Goal: Information Seeking & Learning: Learn about a topic

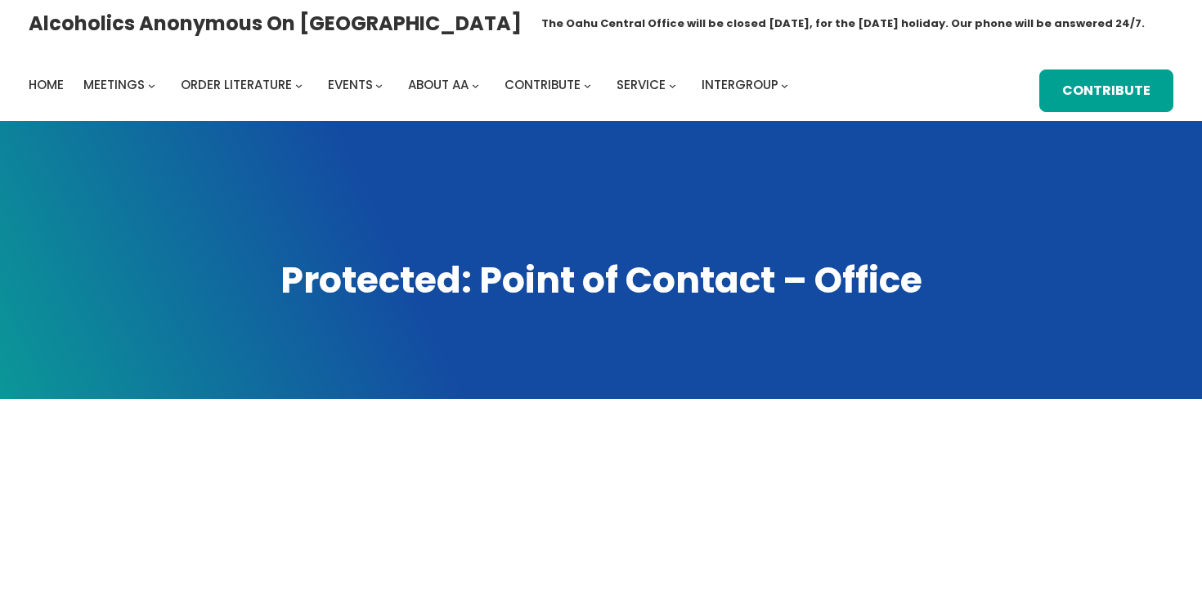
scroll to position [460, 0]
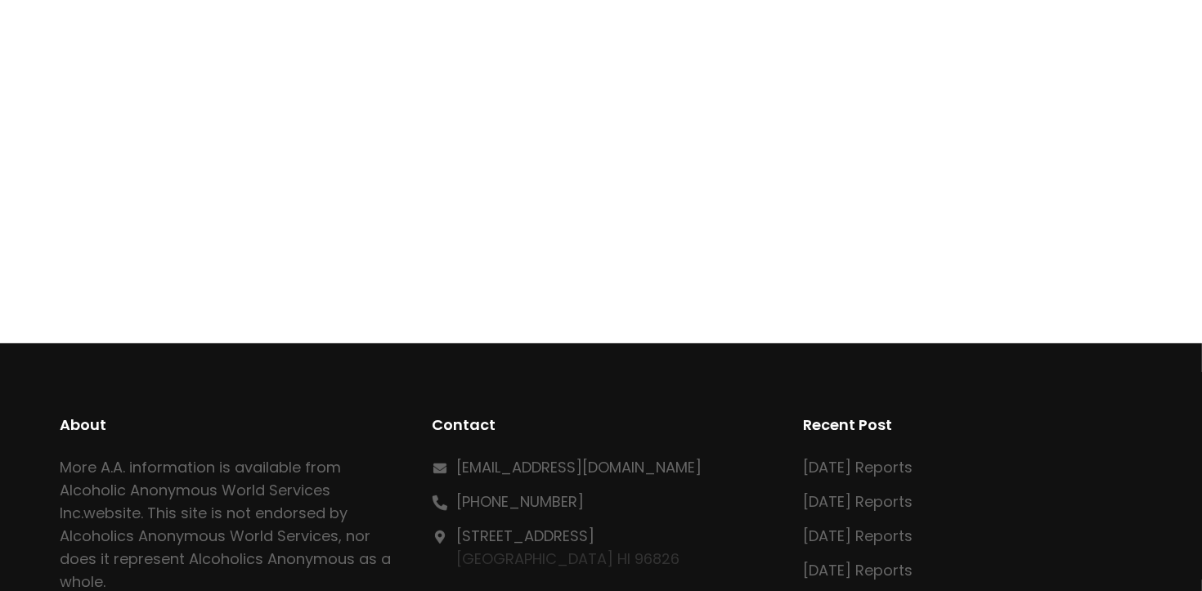
click at [956, 109] on div at bounding box center [602, 131] width 1082 height 256
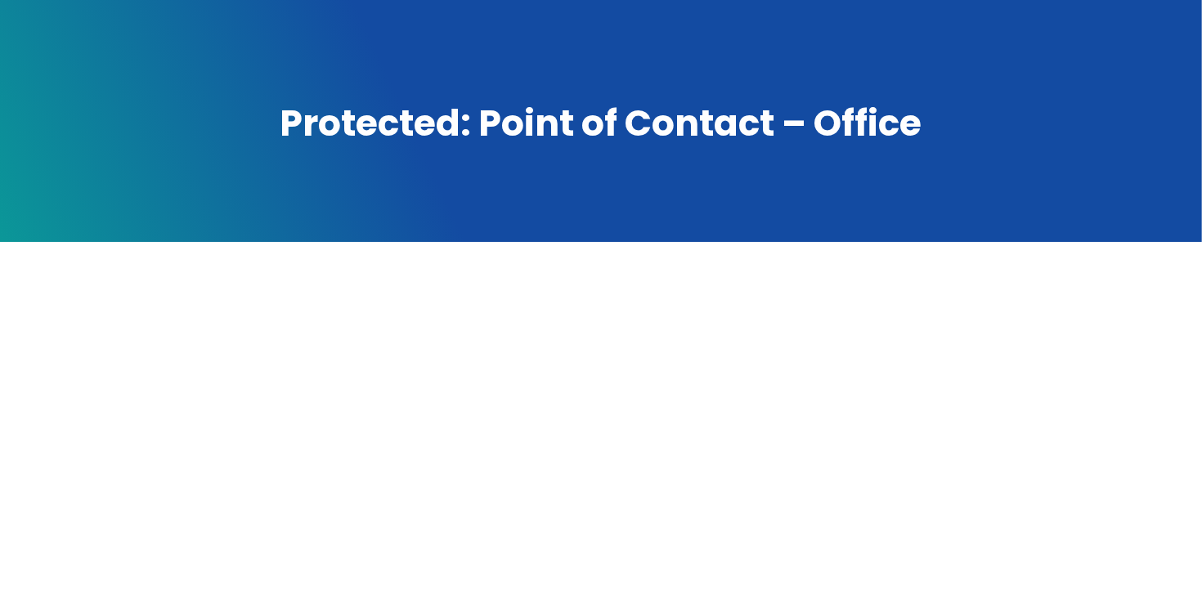
scroll to position [0, 0]
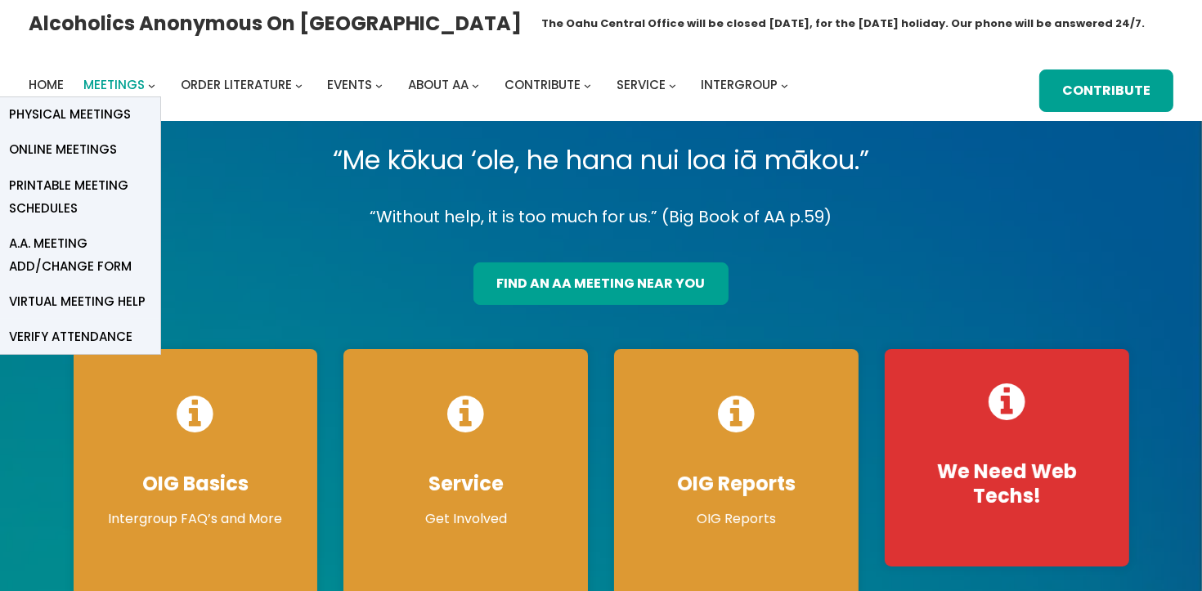
click at [131, 83] on span "Meetings" at bounding box center [113, 84] width 61 height 17
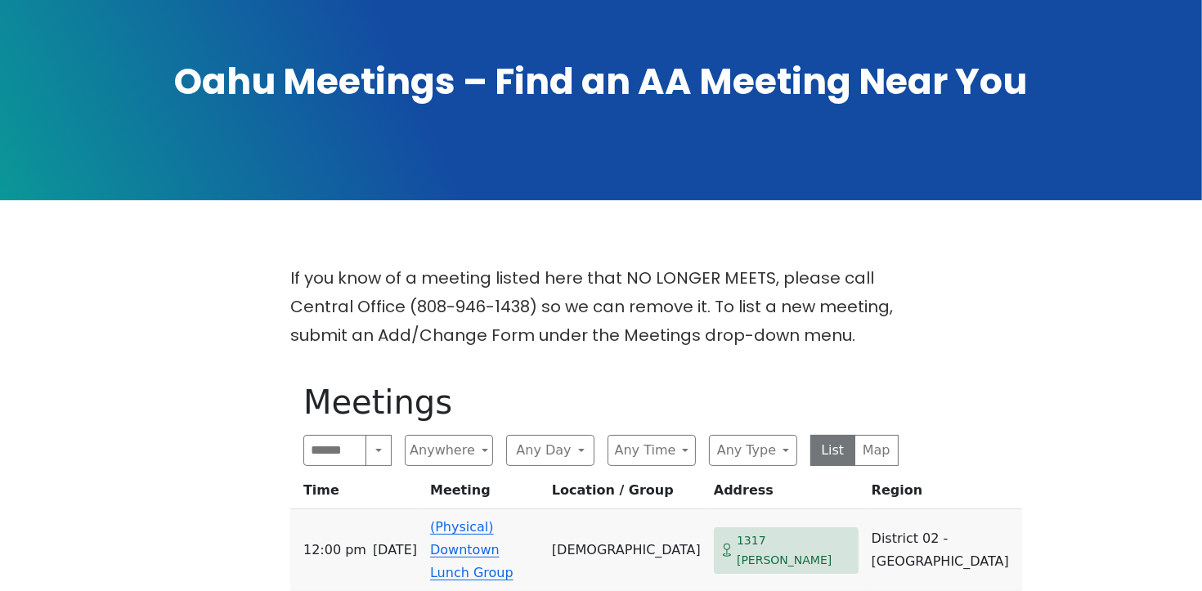
scroll to position [47, 0]
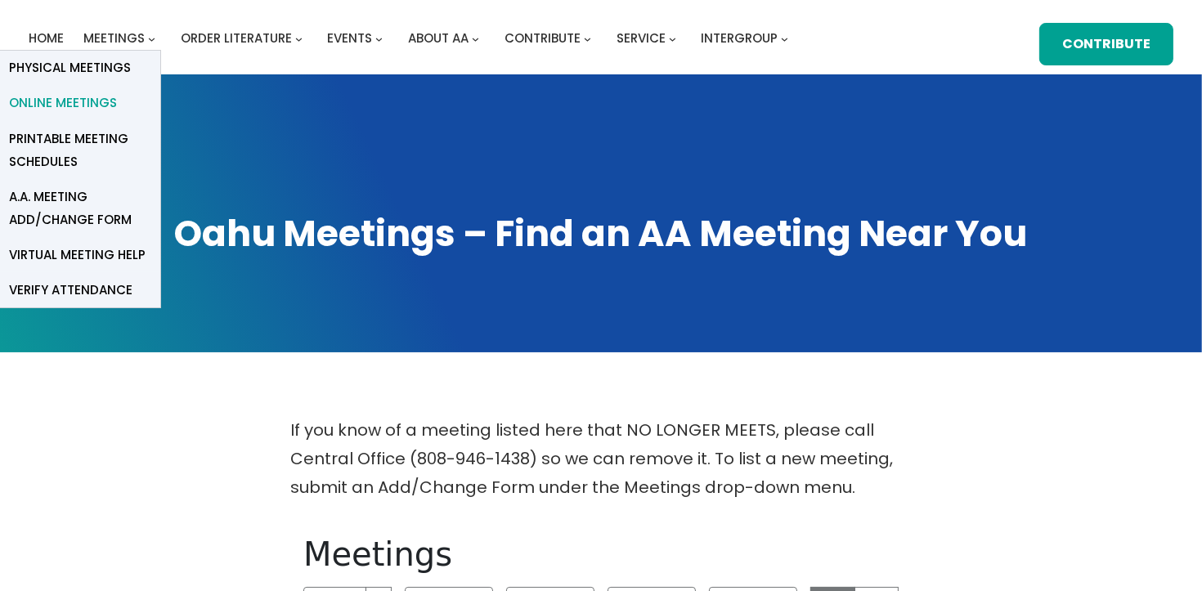
click at [87, 101] on span "Online Meetings" at bounding box center [63, 103] width 108 height 23
click at [131, 39] on span "Meetings" at bounding box center [113, 37] width 61 height 17
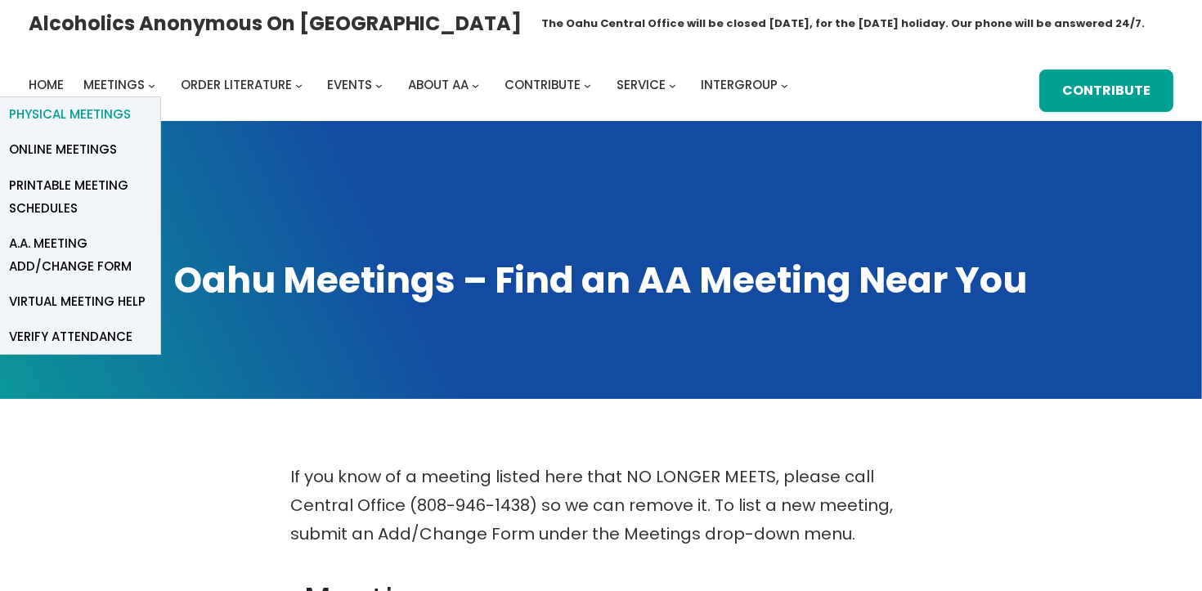
click at [106, 110] on span "Physical Meetings" at bounding box center [70, 114] width 122 height 23
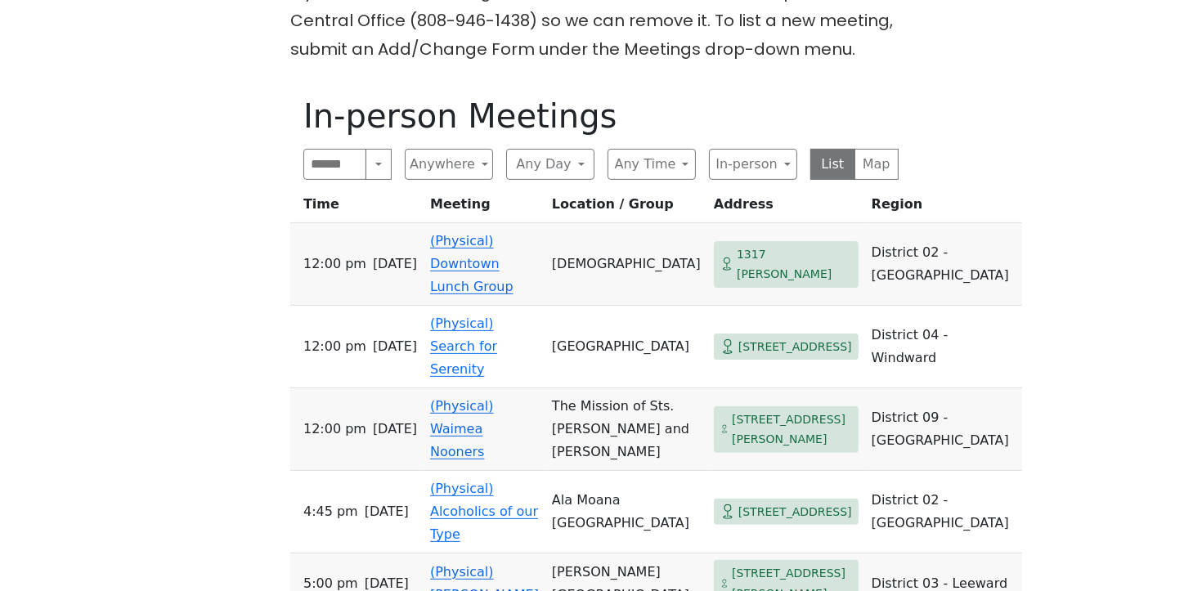
scroll to position [1101, 0]
